Goal: Navigation & Orientation: Find specific page/section

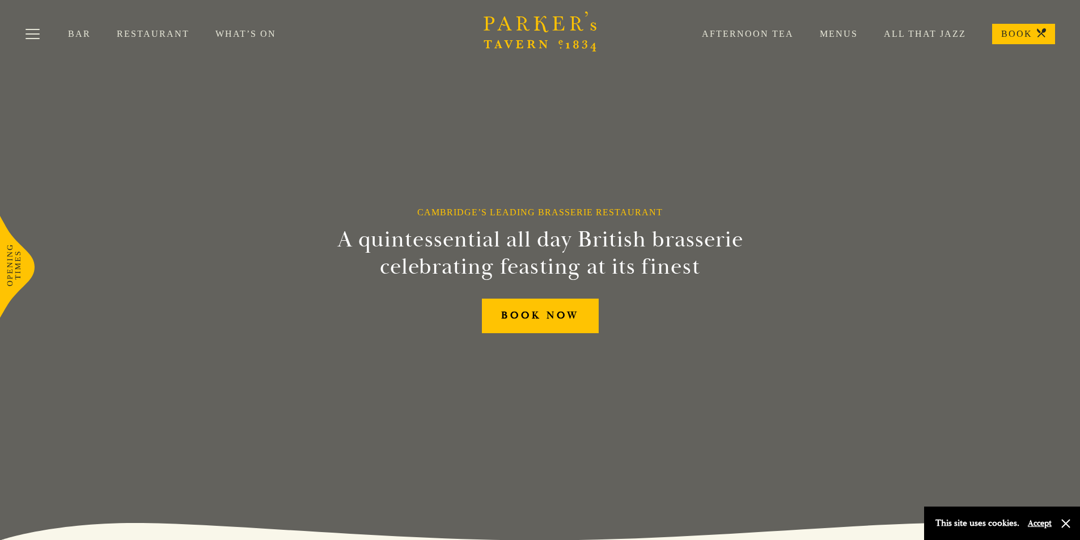
click at [146, 31] on link "Restaurant" at bounding box center [166, 33] width 99 height 11
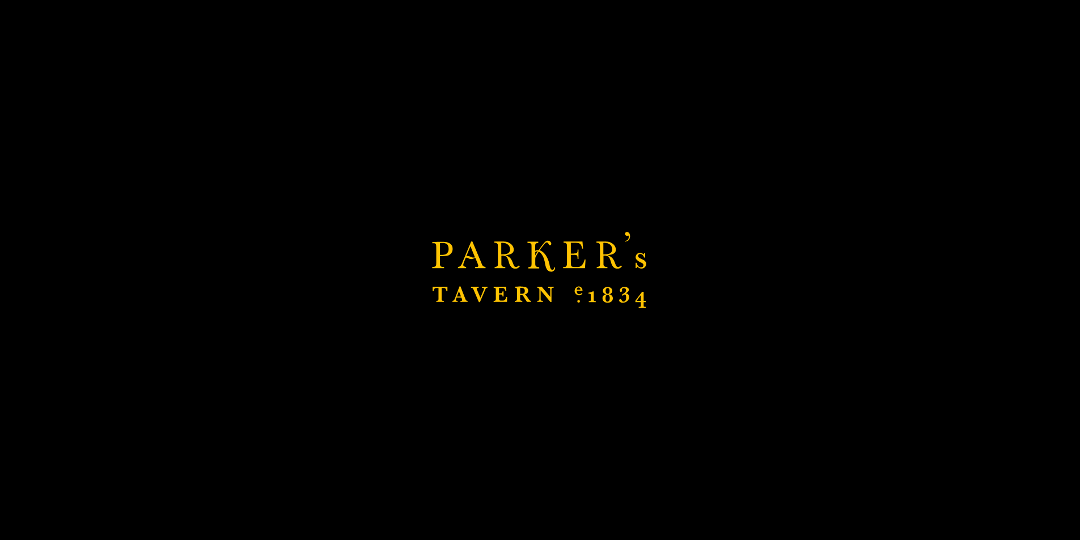
scroll to position [227, 0]
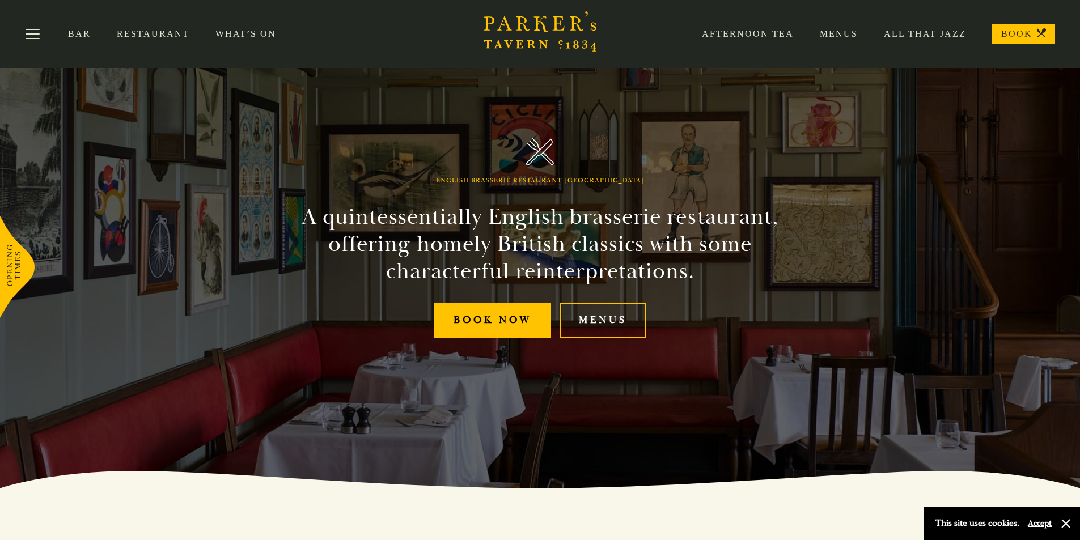
scroll to position [8, 0]
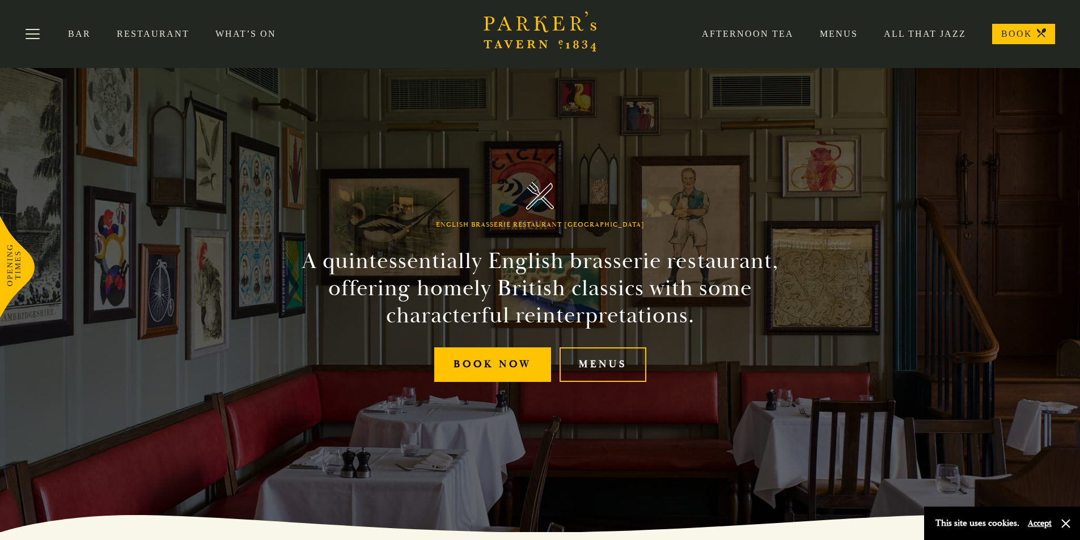
click at [1012, 33] on link "BOOK" at bounding box center [1023, 34] width 63 height 20
click at [32, 31] on button "Toggle navigation" at bounding box center [33, 36] width 48 height 48
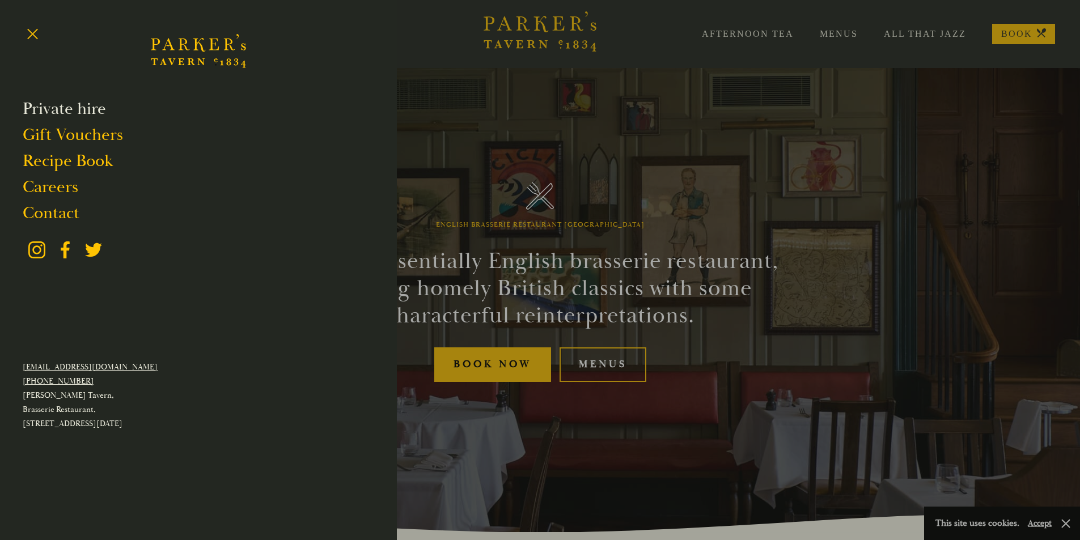
click at [76, 113] on link "Private hire" at bounding box center [64, 109] width 83 height 22
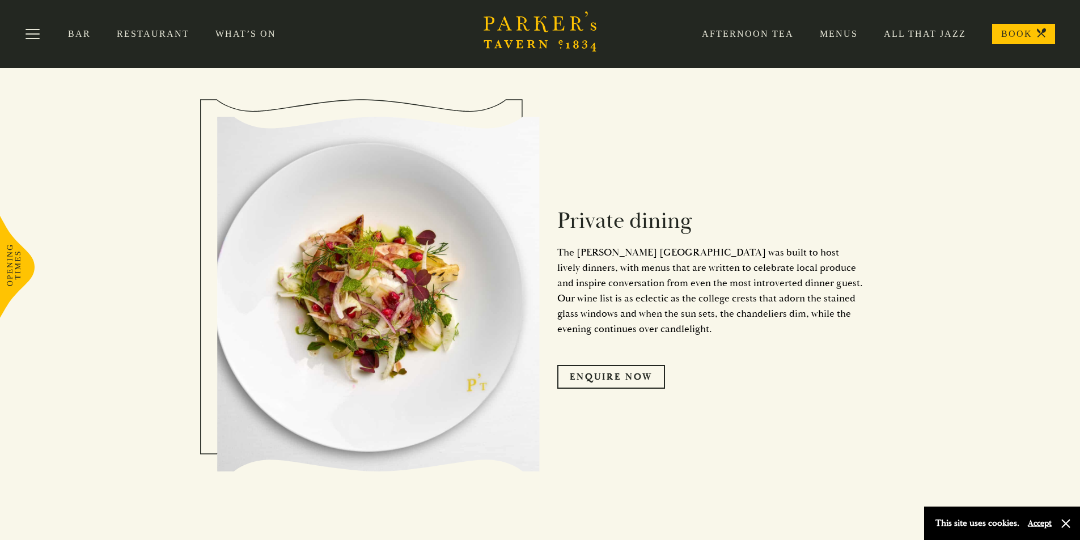
scroll to position [623, 0]
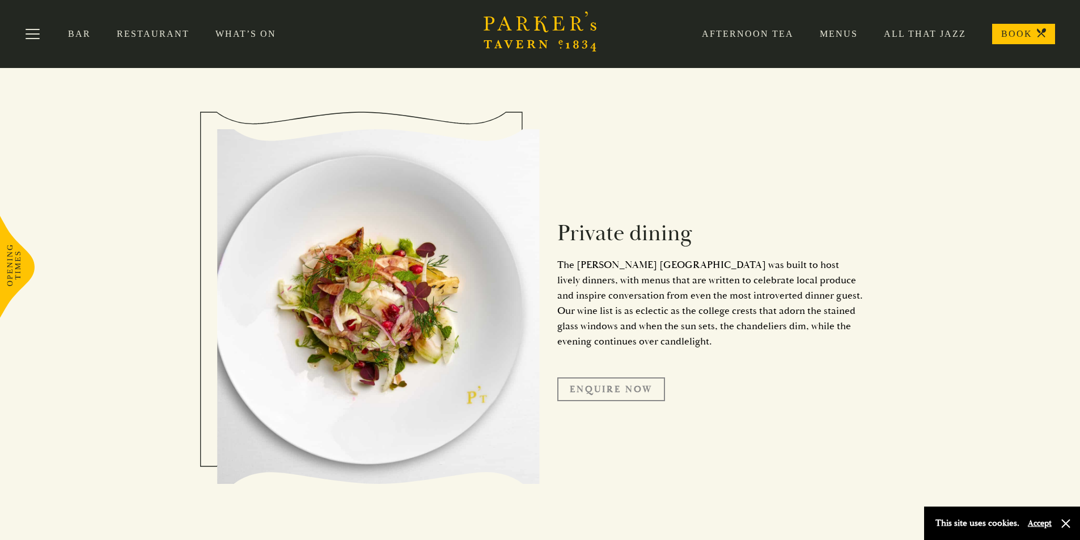
click at [630, 383] on link "Enquire Now" at bounding box center [611, 389] width 108 height 24
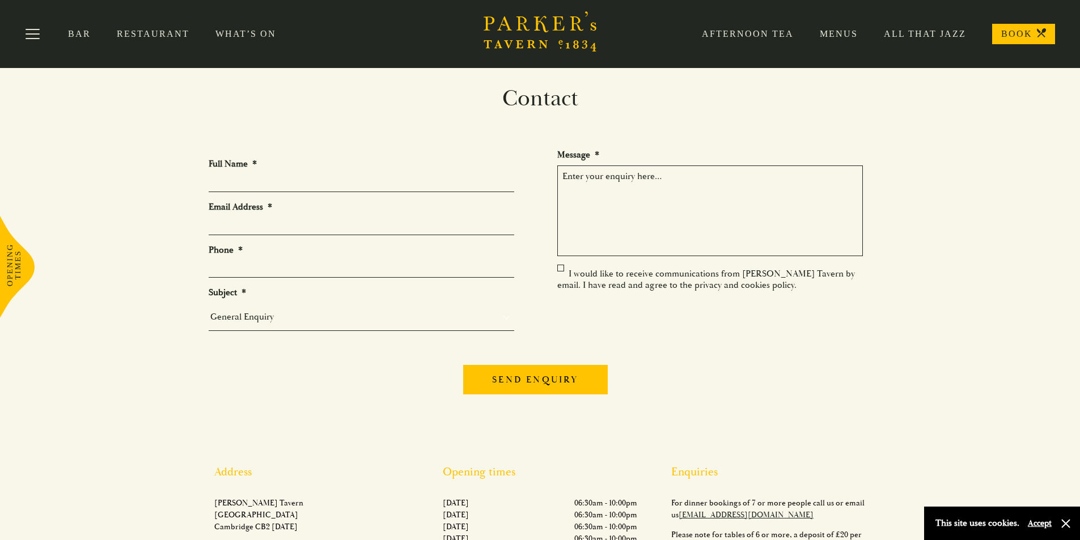
click at [131, 32] on link "Restaurant" at bounding box center [166, 33] width 99 height 11
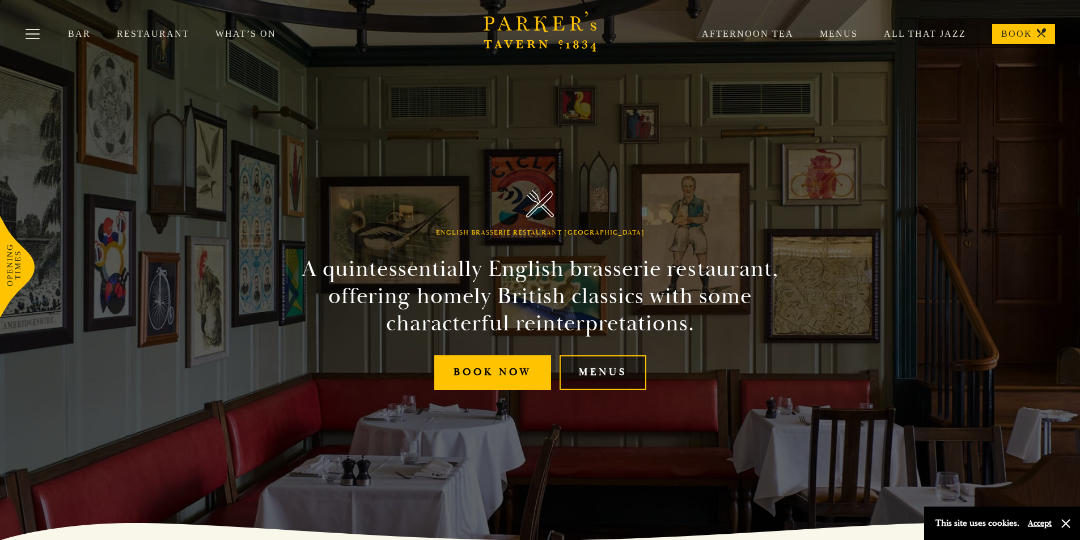
click at [605, 369] on link "Menus" at bounding box center [602, 372] width 87 height 35
